Goal: Find specific page/section: Find specific page/section

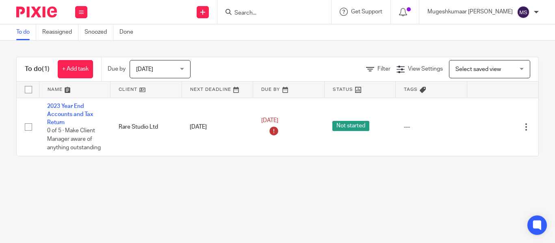
click at [263, 11] on input "Search" at bounding box center [270, 13] width 73 height 7
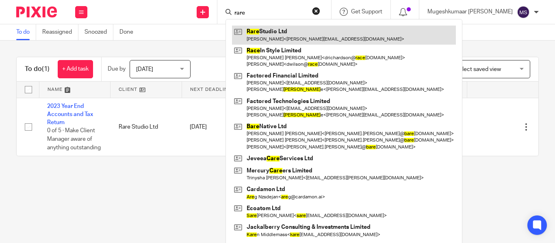
type input "rare"
click at [288, 30] on link at bounding box center [344, 35] width 224 height 19
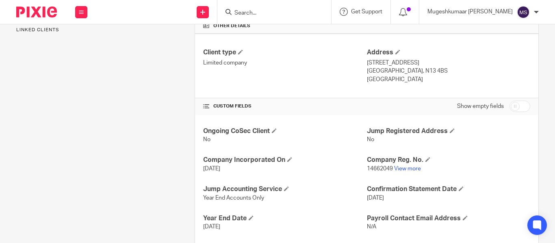
scroll to position [217, 0]
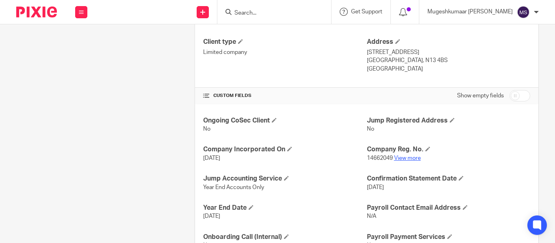
click at [401, 156] on link "View more" at bounding box center [407, 159] width 27 height 6
